Goal: Task Accomplishment & Management: Manage account settings

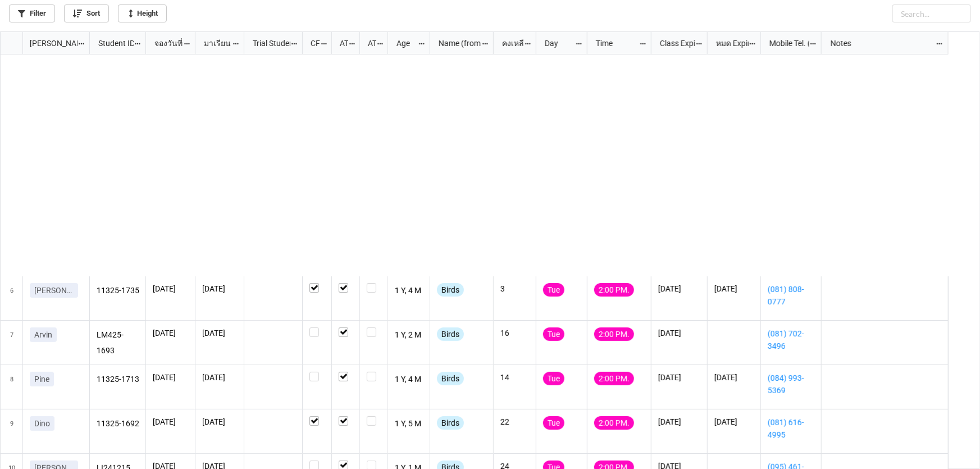
scroll to position [431, 973]
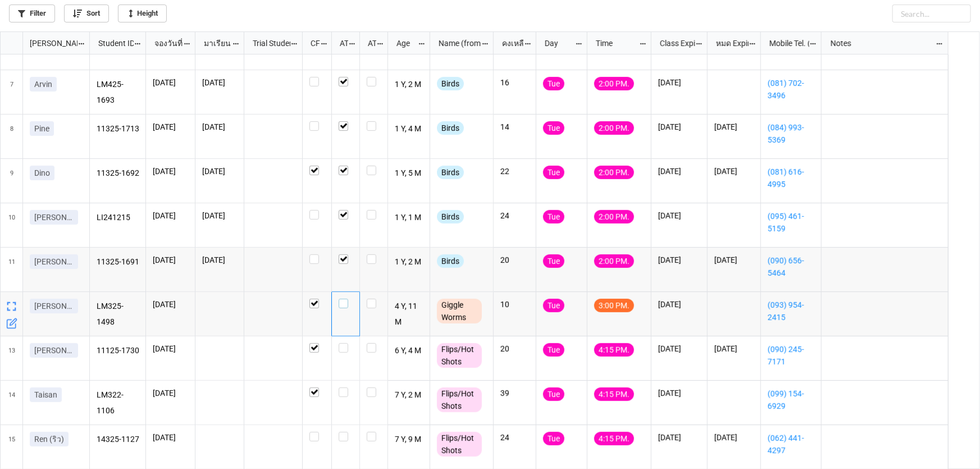
click at [343, 299] on label "grid" at bounding box center [346, 299] width 14 height 0
click at [343, 343] on label "grid" at bounding box center [346, 343] width 14 height 0
click at [341, 388] on label "grid" at bounding box center [346, 388] width 14 height 0
click at [12, 455] on icon "grid" at bounding box center [11, 456] width 11 height 11
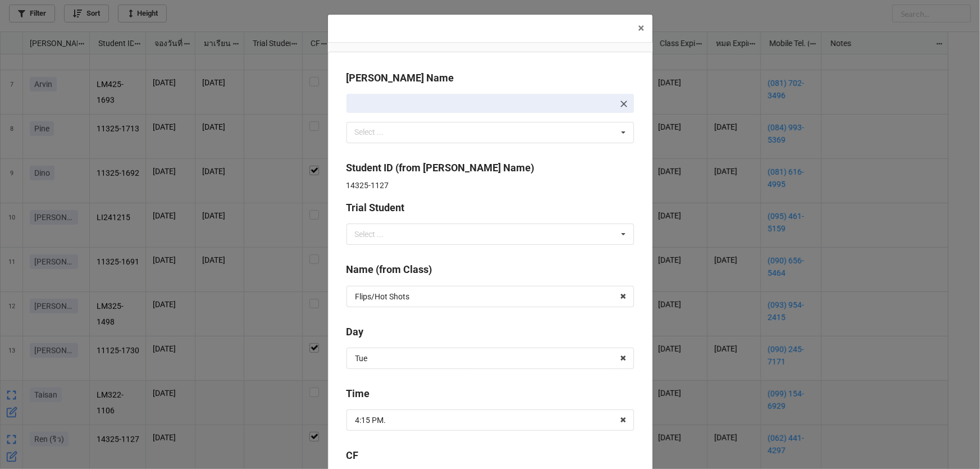
checkbox input "false"
checkbox input "true"
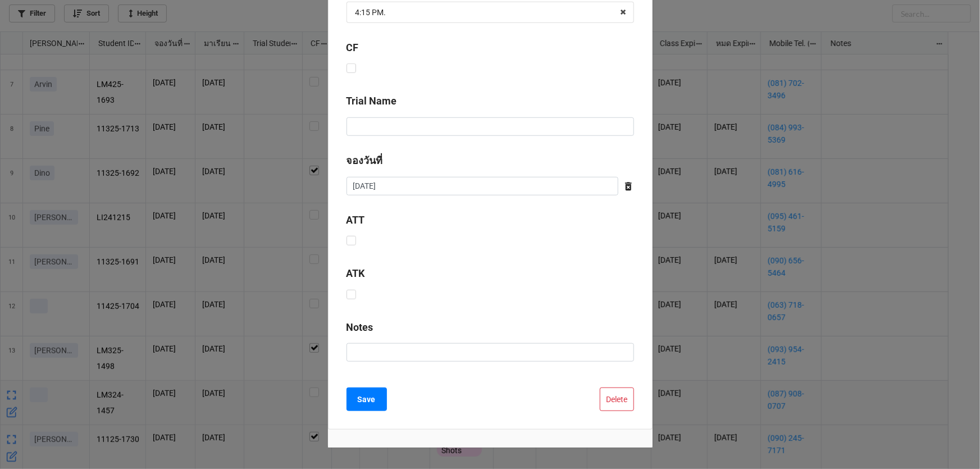
scroll to position [455, 0]
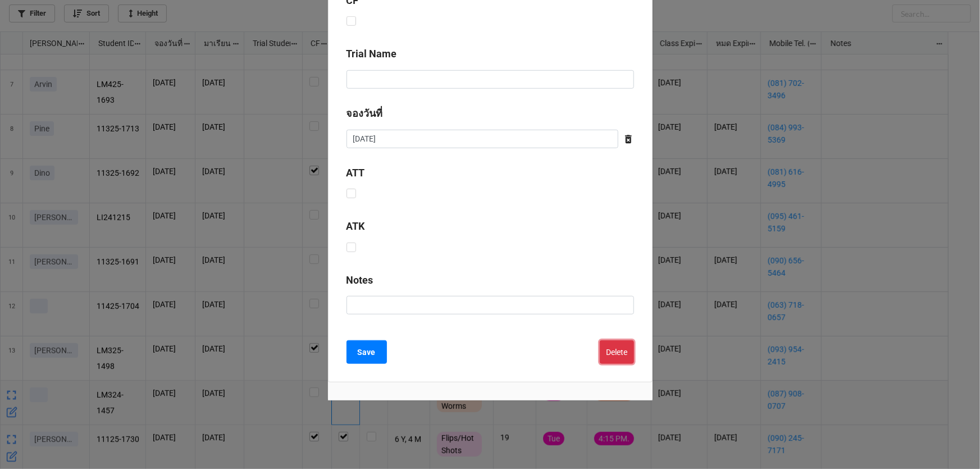
click at [613, 351] on button "Delete" at bounding box center [617, 352] width 34 height 24
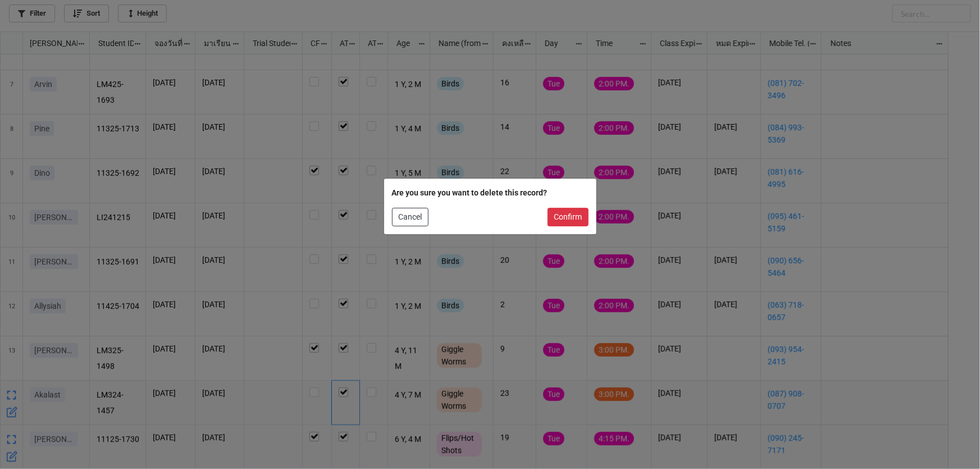
drag, startPoint x: 557, startPoint y: 230, endPoint x: 559, endPoint y: 214, distance: 16.4
click at [558, 228] on div "Are you sure you want to delete this record? Cancel Confirm" at bounding box center [490, 207] width 212 height 56
click at [559, 214] on button "Confirm" at bounding box center [568, 217] width 41 height 19
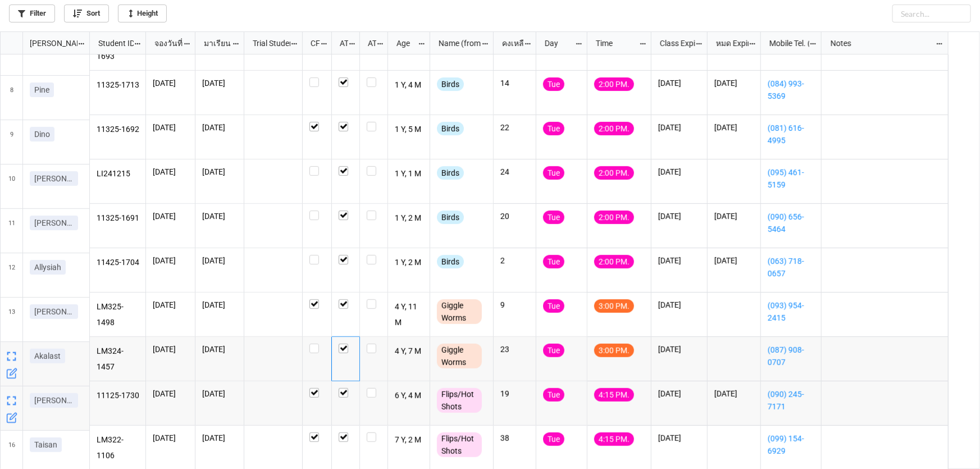
scroll to position [294, 0]
